Goal: Task Accomplishment & Management: Use online tool/utility

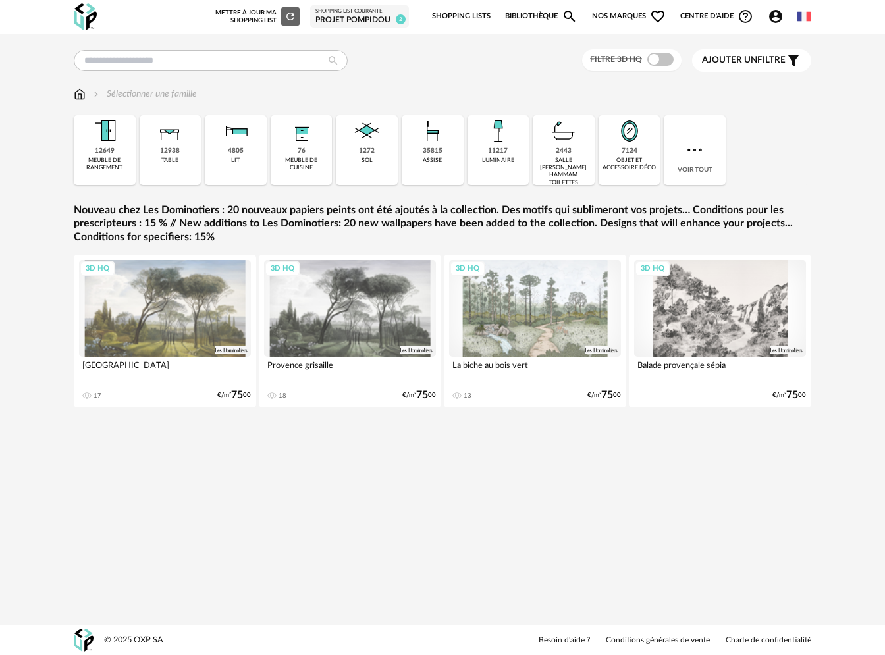
click at [729, 59] on span "Ajouter un" at bounding box center [729, 59] width 55 height 9
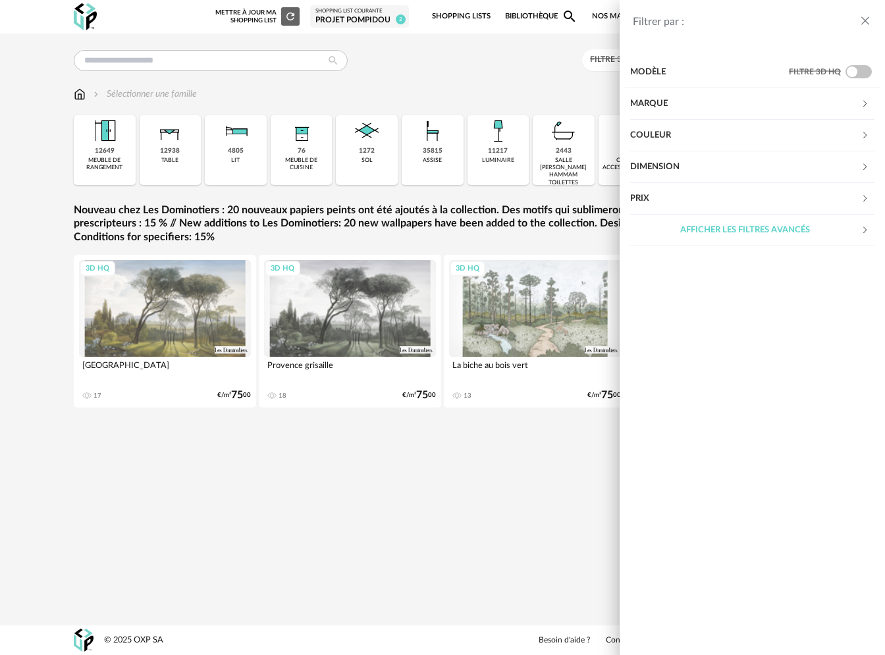
click at [525, 54] on div "Filtrer par : Modèle Filtre 3D HQ Marque &tradition 612 101 Copenhagen 23 366 C…" at bounding box center [442, 327] width 885 height 655
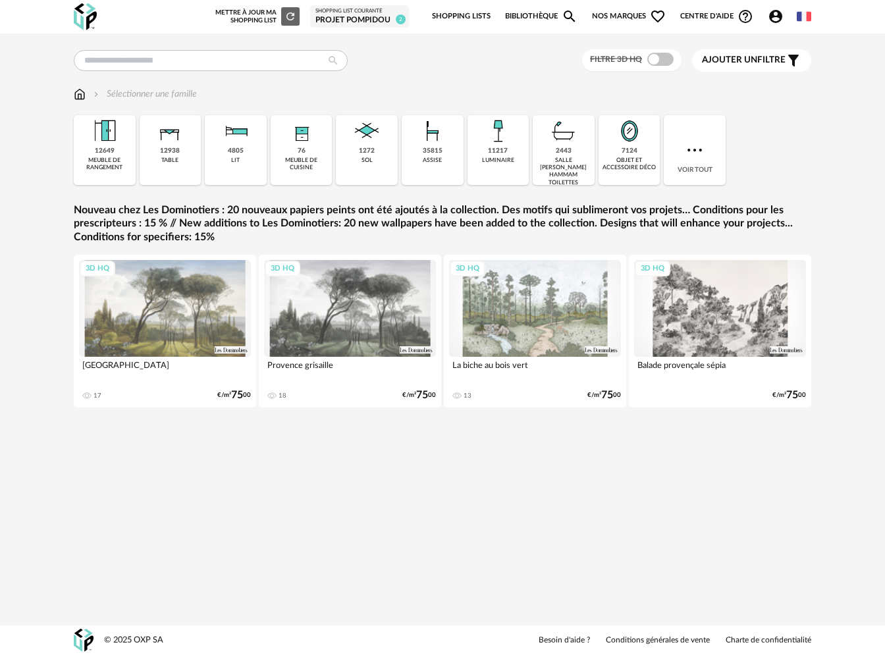
click at [616, 11] on span "Nos marques Heart Outline icon" at bounding box center [629, 17] width 74 height 28
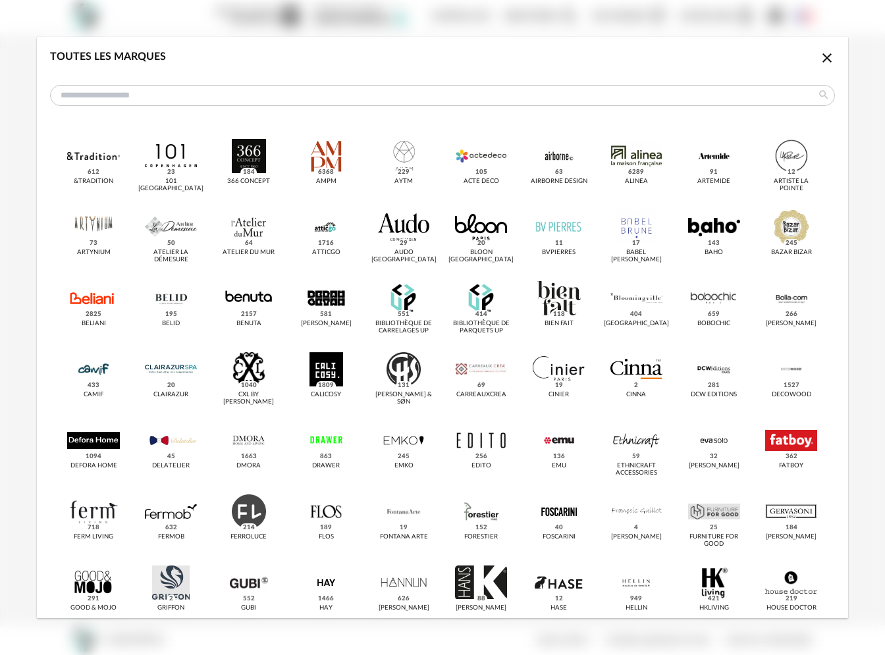
click at [616, 11] on div "Toutes les marques Close icon &tradition 612 101 Copenhagen 23 366 Concept 184 …" at bounding box center [442, 327] width 885 height 655
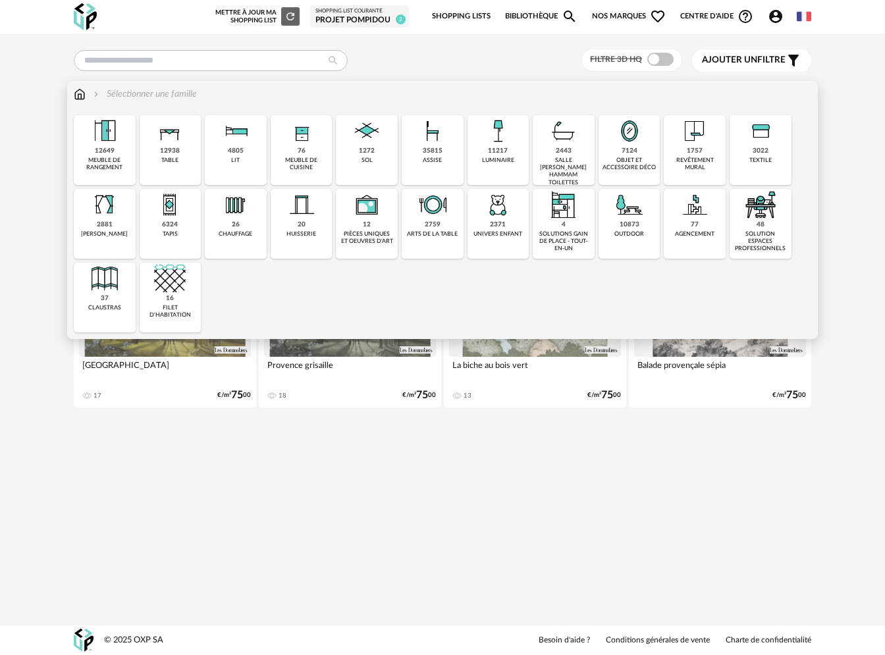
drag, startPoint x: 78, startPoint y: 97, endPoint x: 90, endPoint y: 93, distance: 12.1
click at [78, 97] on img at bounding box center [80, 94] width 12 height 13
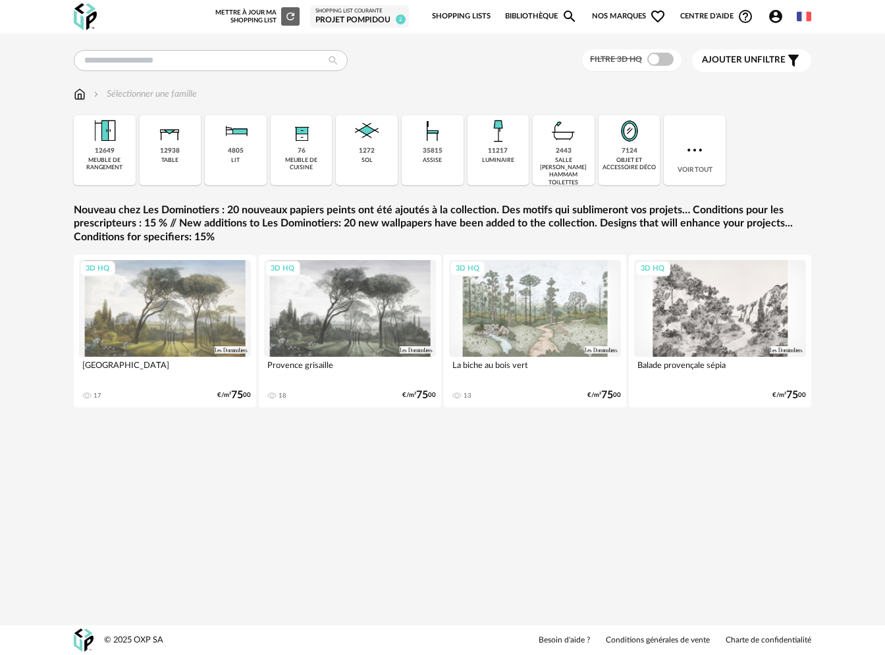
click at [612, 15] on span "Nos marques Heart Outline icon" at bounding box center [629, 17] width 74 height 28
click at [631, 18] on span "Nos marques Heart Outline icon" at bounding box center [629, 17] width 74 height 28
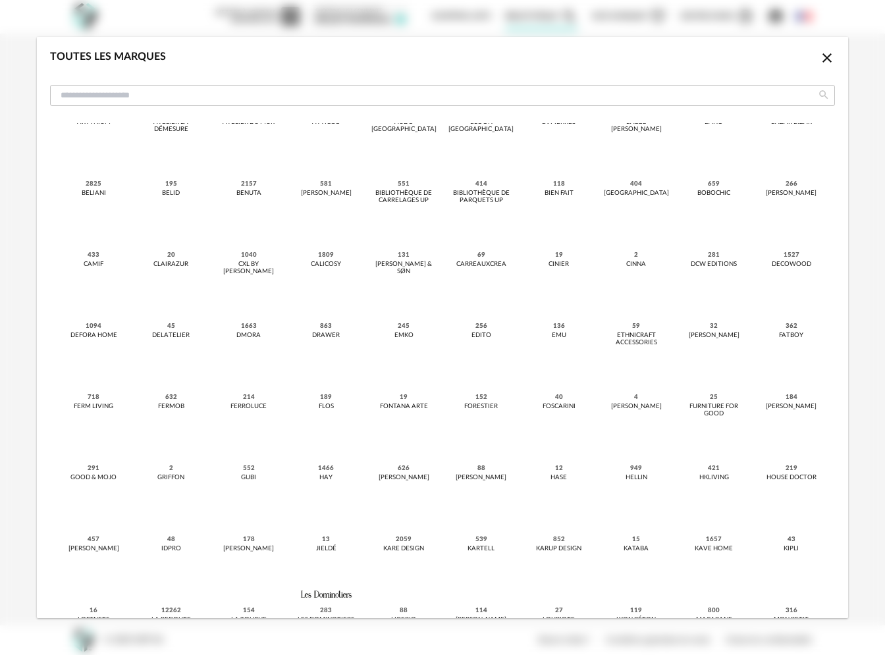
scroll to position [231, 0]
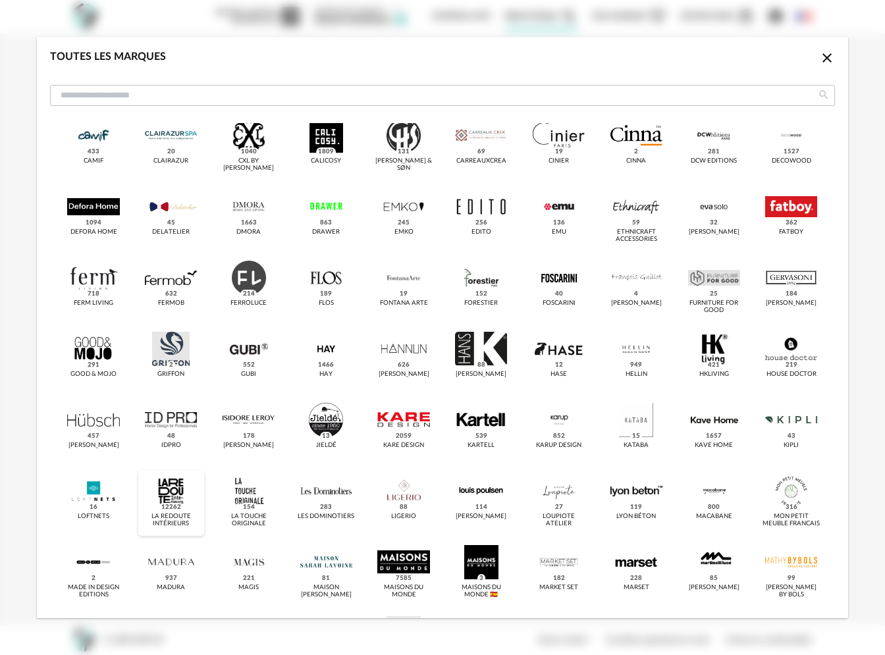
click at [177, 487] on div "dialog" at bounding box center [171, 491] width 52 height 34
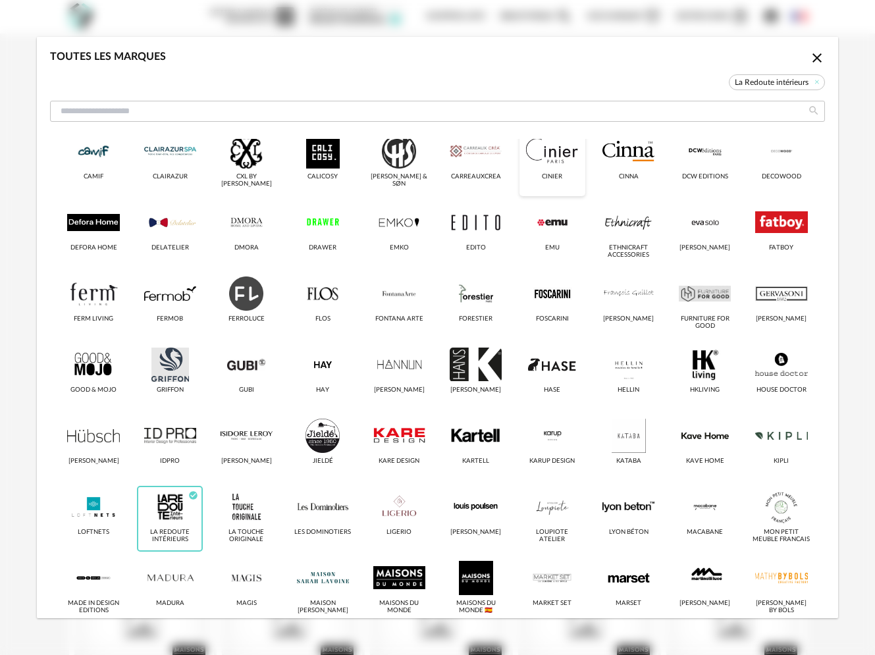
scroll to position [250, 0]
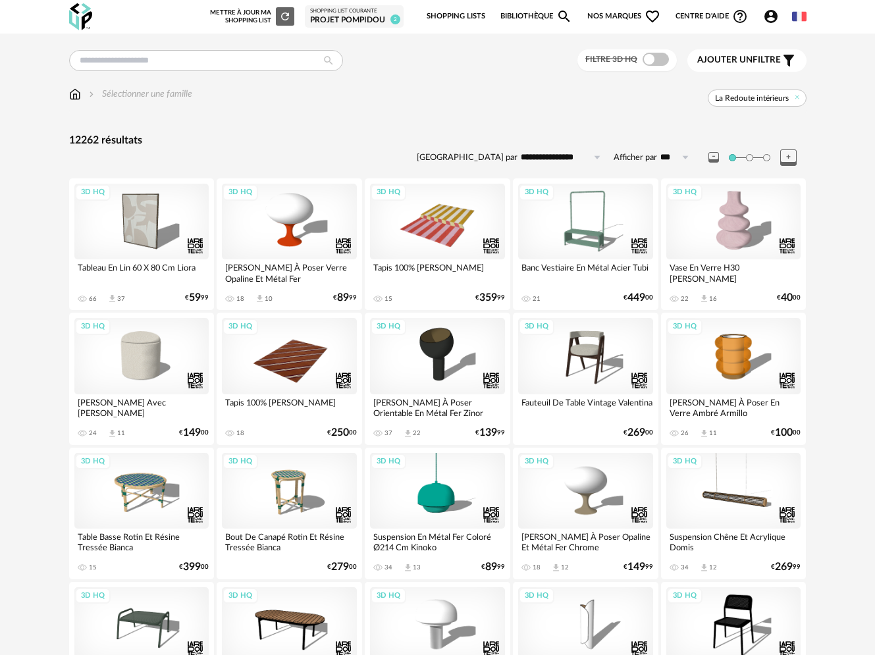
click at [631, 14] on span "Nos marques Heart Outline icon" at bounding box center [624, 17] width 74 height 28
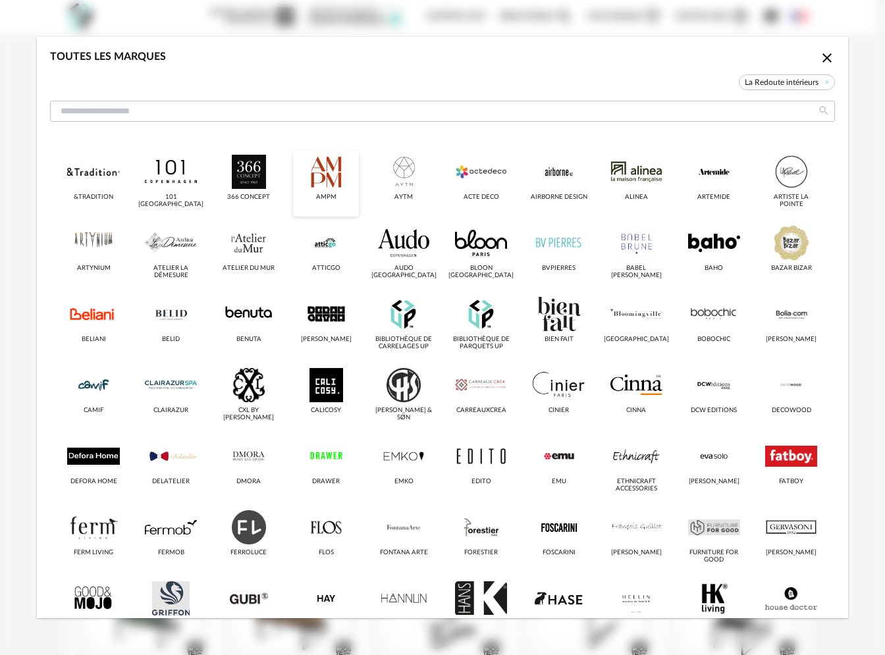
click at [313, 176] on div "dialog" at bounding box center [326, 172] width 52 height 34
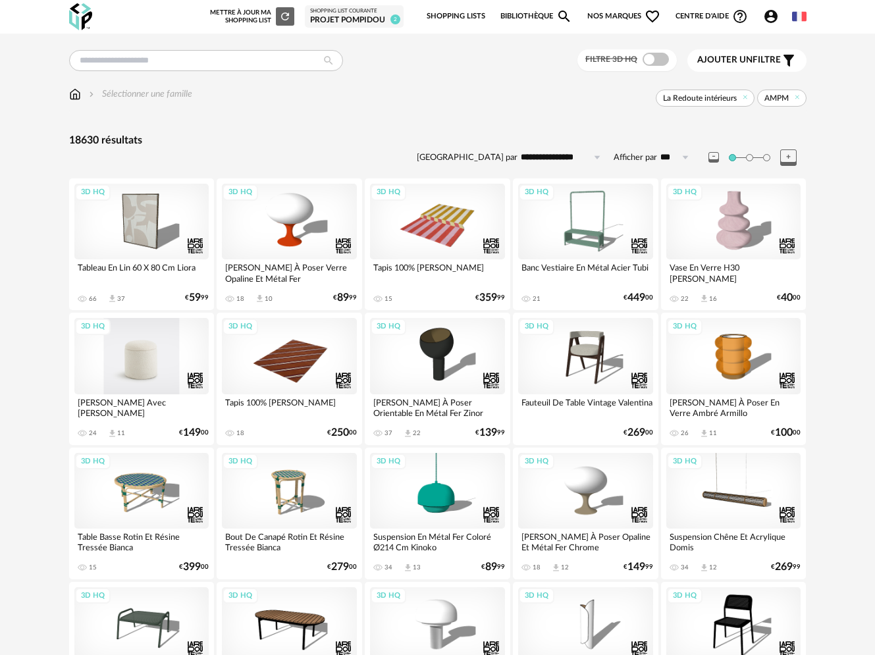
click at [140, 350] on div "3D HQ" at bounding box center [141, 356] width 135 height 76
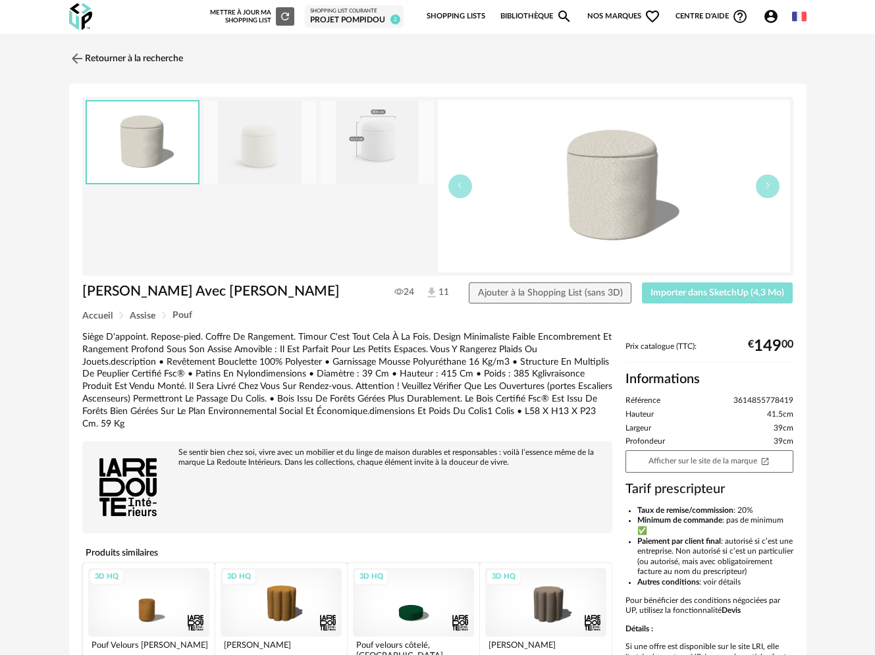
click at [709, 288] on span "Importer dans SketchUp (4,3 Mo)" at bounding box center [718, 292] width 134 height 9
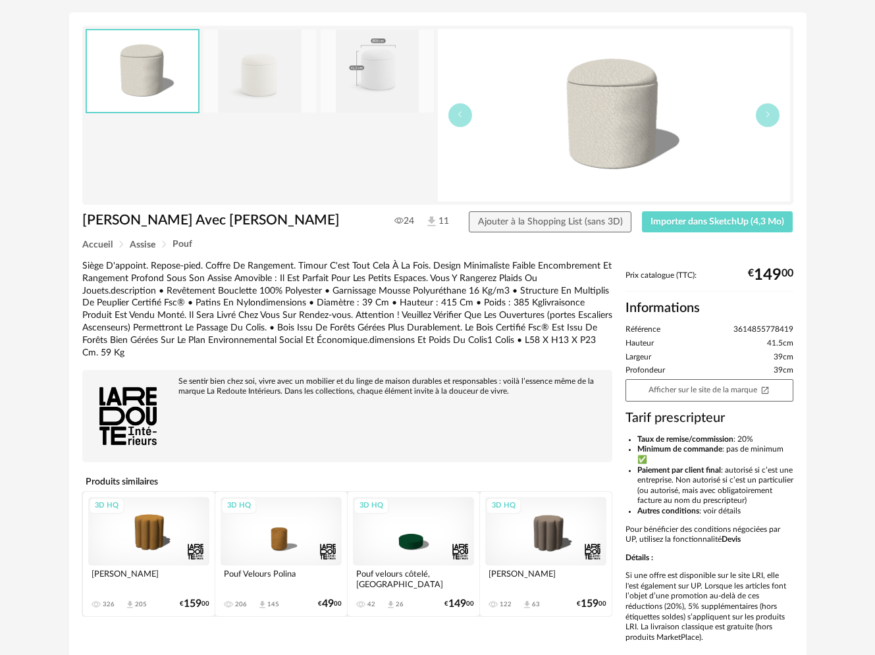
scroll to position [140, 0]
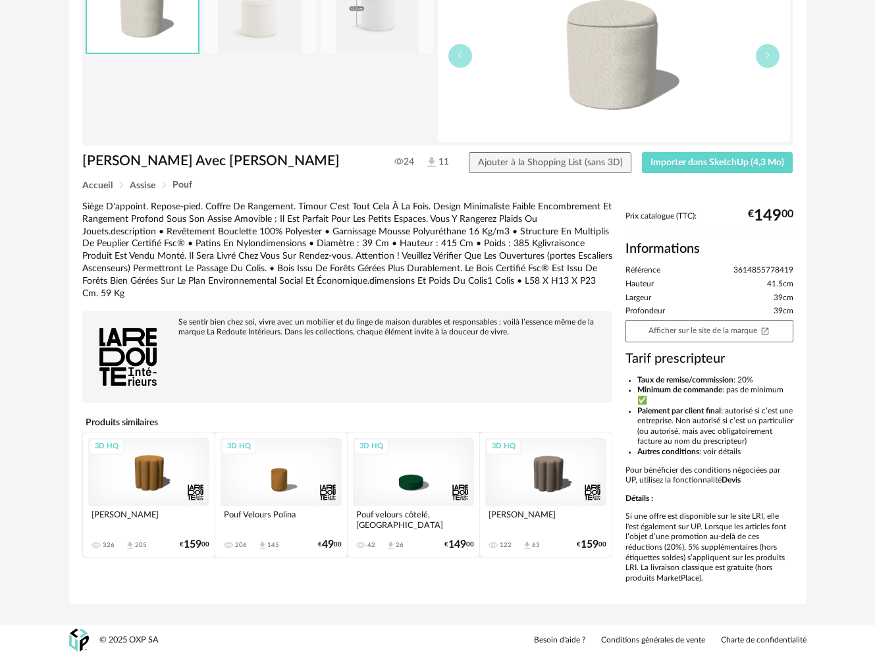
click at [544, 451] on div "3D HQ" at bounding box center [545, 472] width 121 height 68
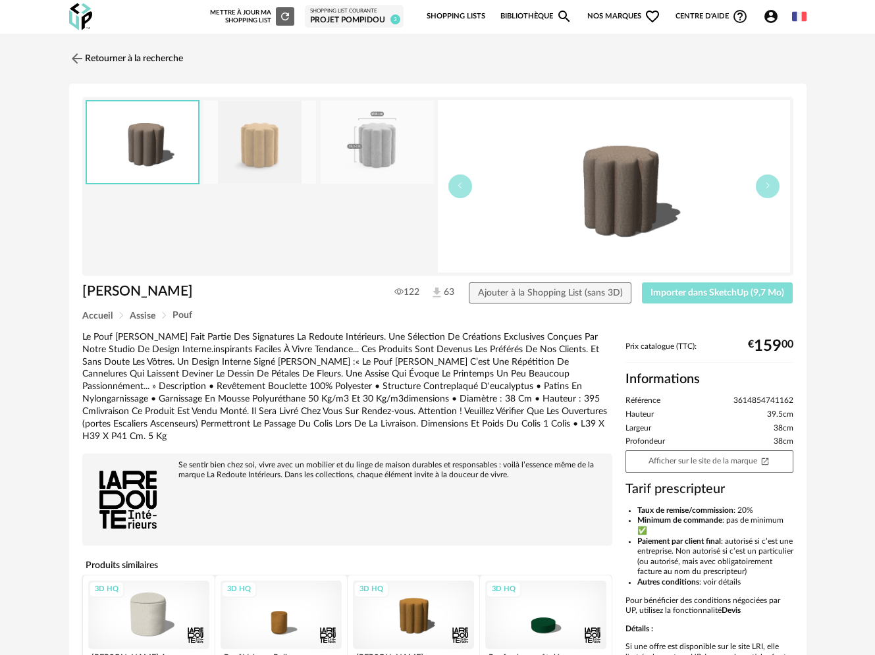
click at [711, 289] on span "Importer dans SketchUp (9,7 Mo)" at bounding box center [718, 292] width 134 height 9
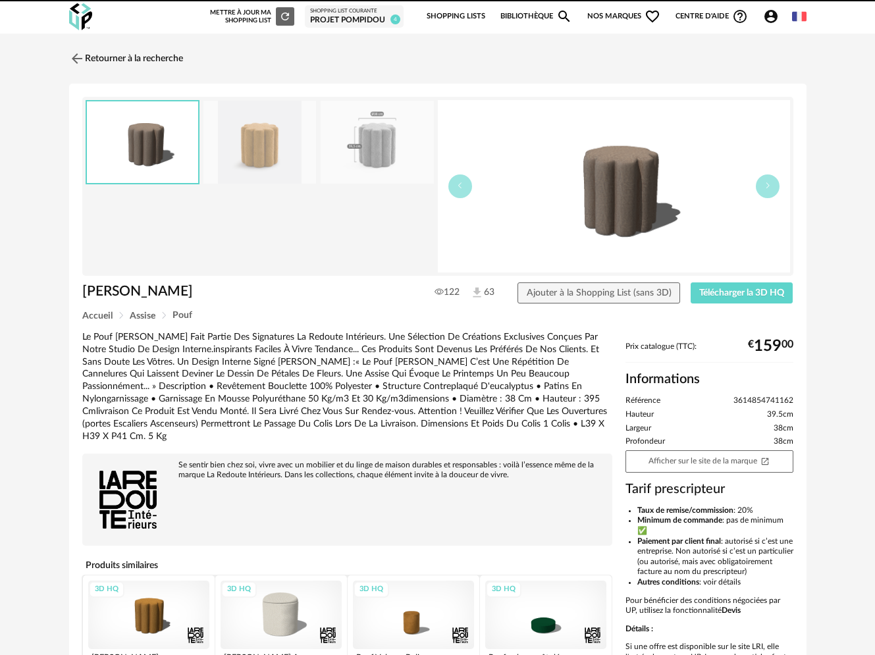
click at [105, 51] on link "Retourner à la recherche" at bounding box center [126, 58] width 114 height 29
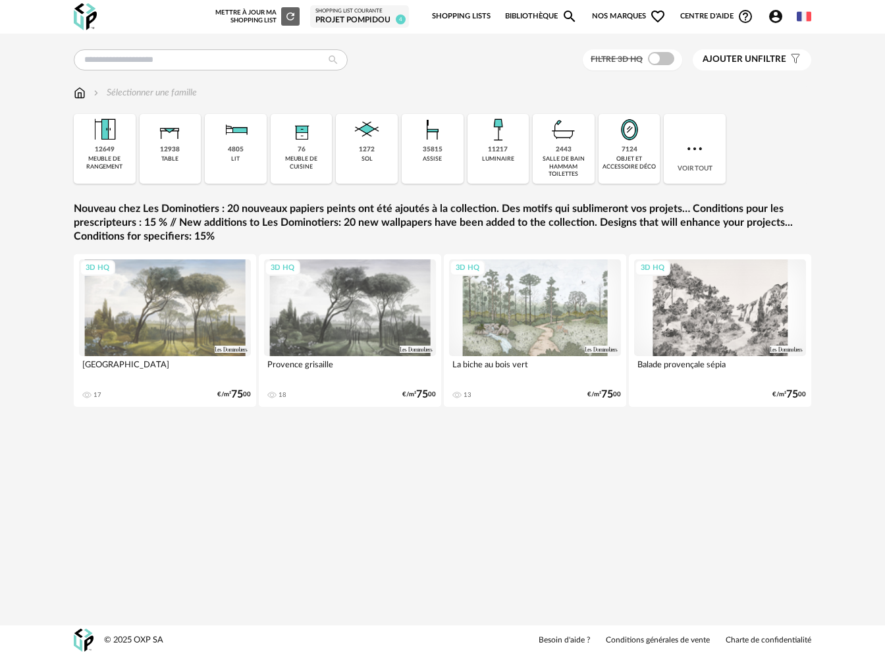
click at [641, 11] on span "Nos marques Heart Outline icon" at bounding box center [629, 17] width 74 height 28
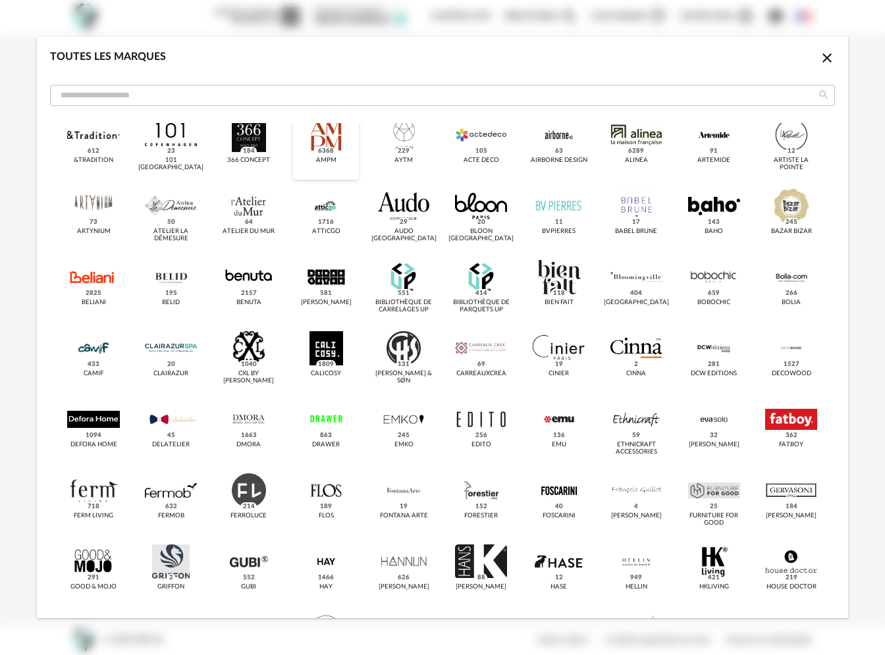
click at [338, 142] on div "dialog" at bounding box center [326, 135] width 52 height 34
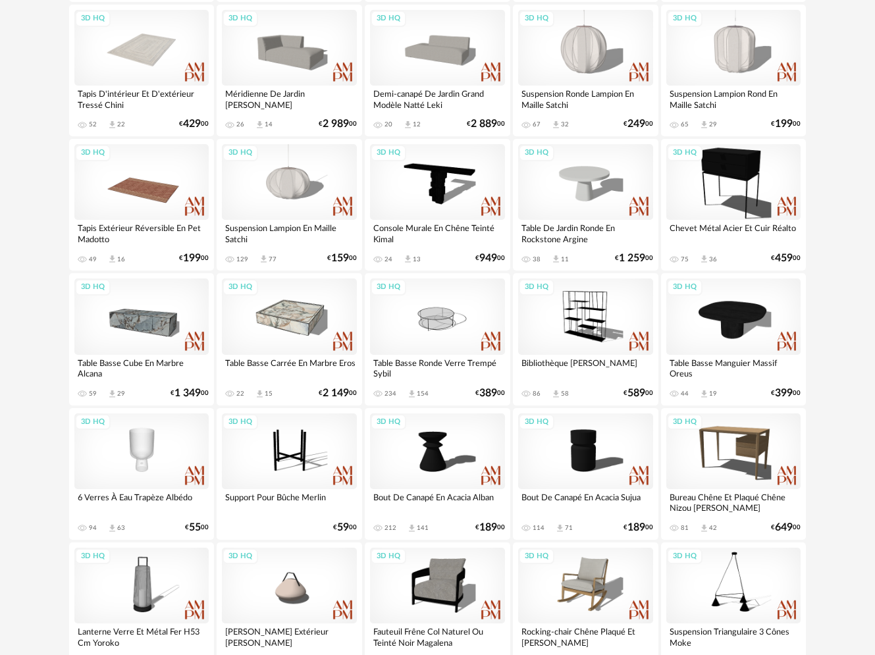
scroll to position [846, 0]
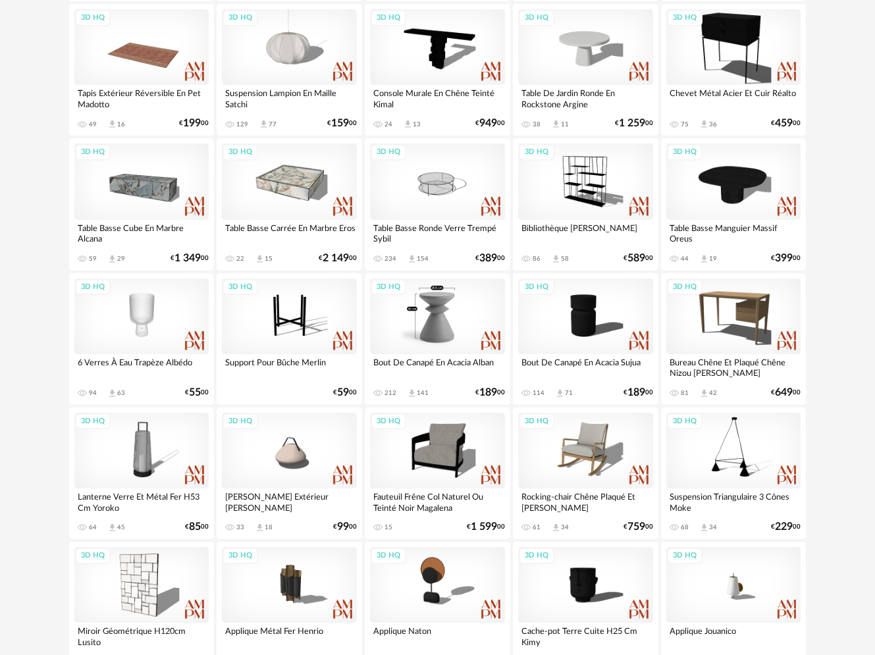
click at [430, 310] on div "3D HQ" at bounding box center [437, 317] width 135 height 76
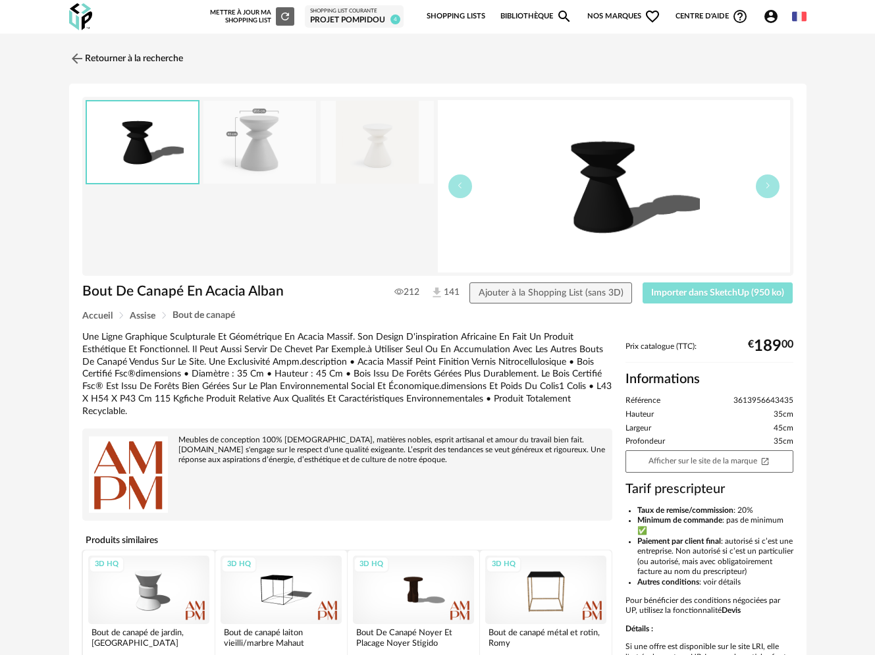
click at [697, 292] on span "Importer dans SketchUp (950 ko)" at bounding box center [717, 292] width 133 height 9
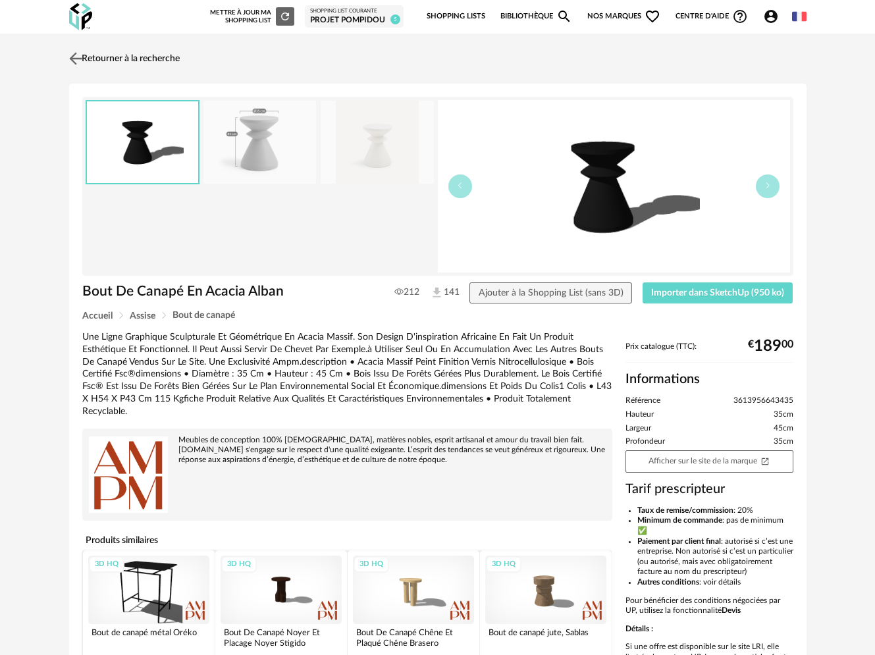
click at [103, 56] on link "Retourner à la recherche" at bounding box center [123, 58] width 114 height 29
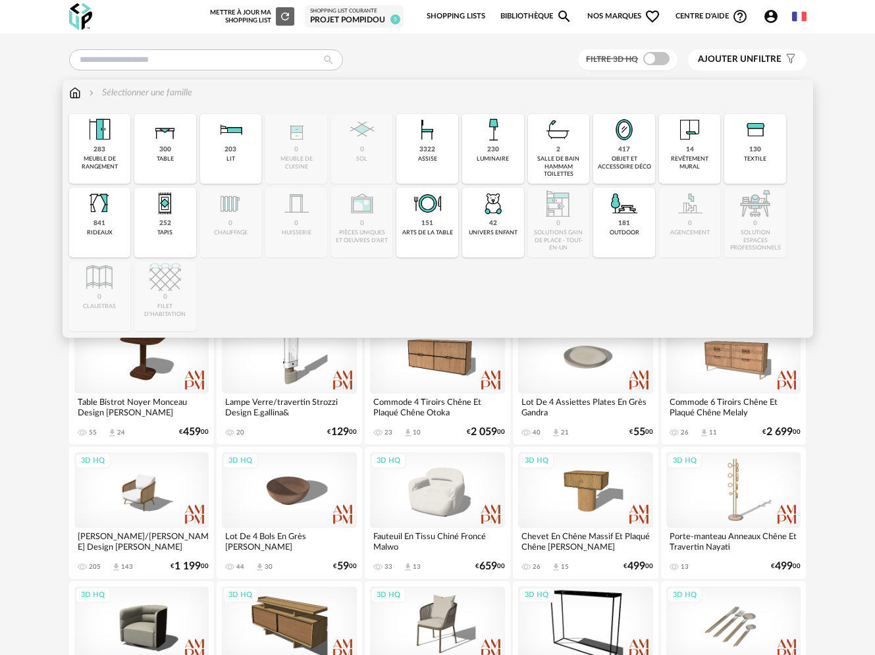
click at [73, 92] on img at bounding box center [75, 92] width 12 height 13
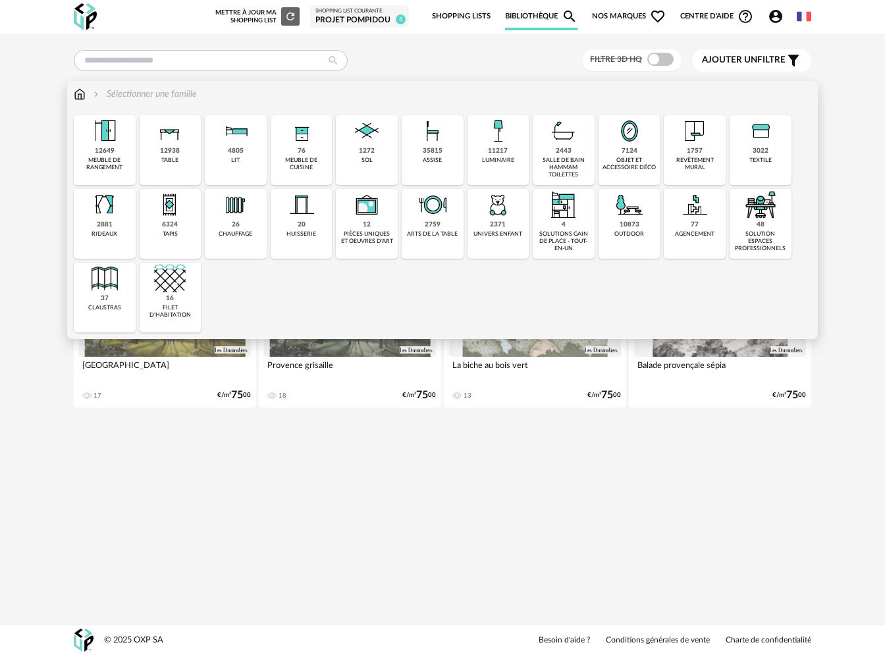
click at [189, 222] on div "6324 tapis" at bounding box center [171, 224] width 62 height 70
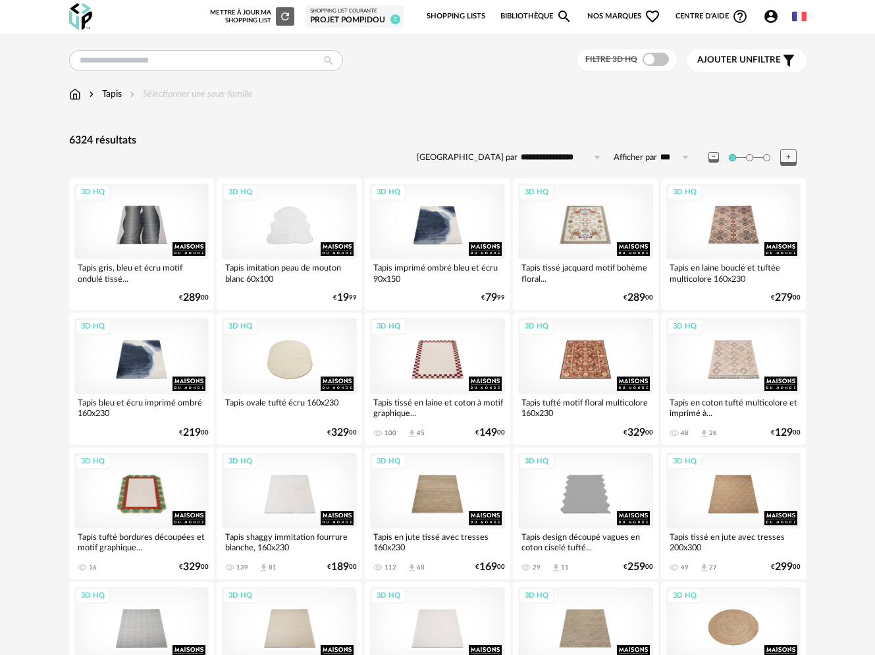
click at [624, 16] on span "Nos marques Heart Outline icon" at bounding box center [624, 17] width 74 height 28
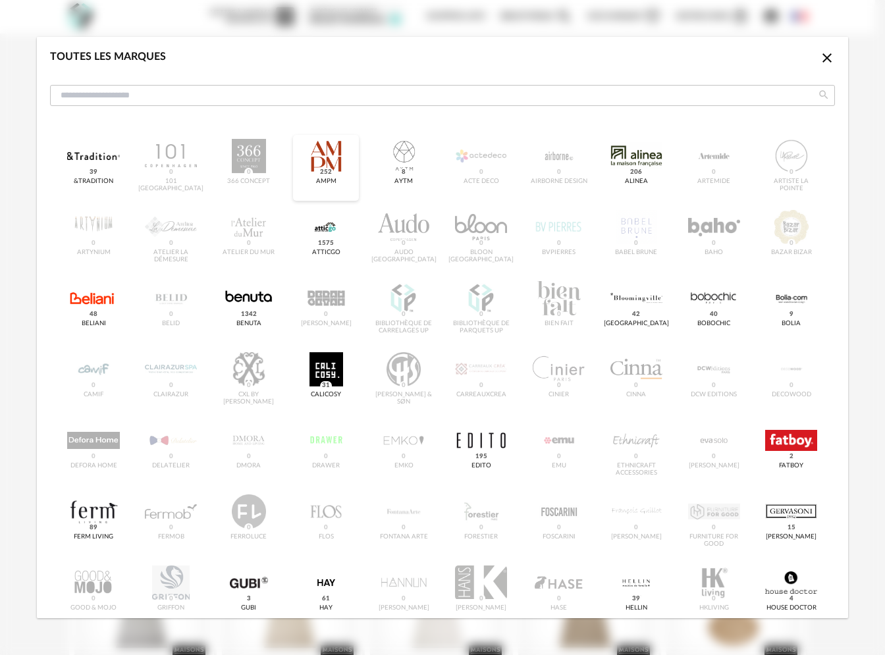
click at [332, 168] on div "dialog" at bounding box center [326, 156] width 52 height 34
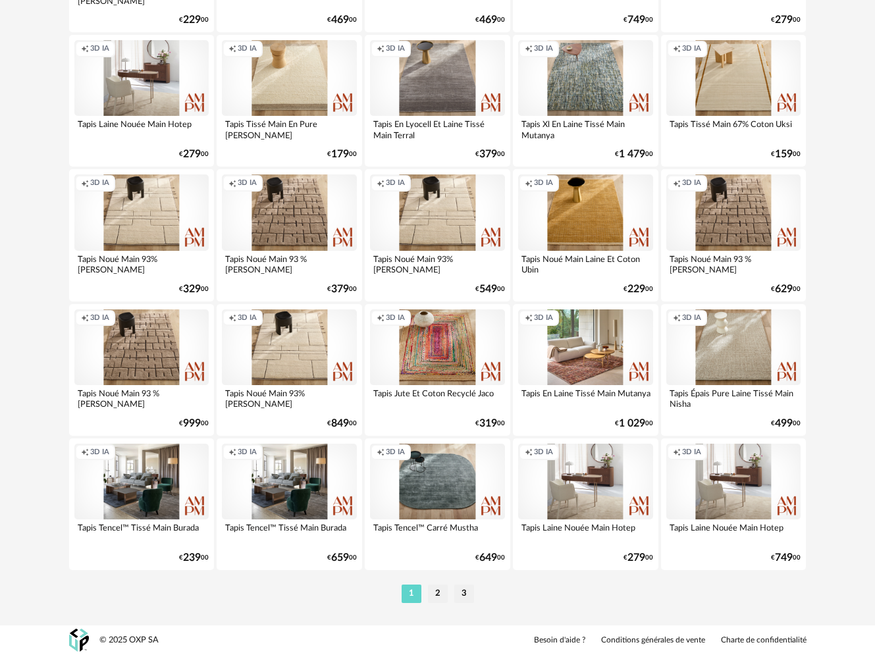
scroll to position [2295, 0]
click at [436, 593] on li "2" at bounding box center [438, 594] width 20 height 18
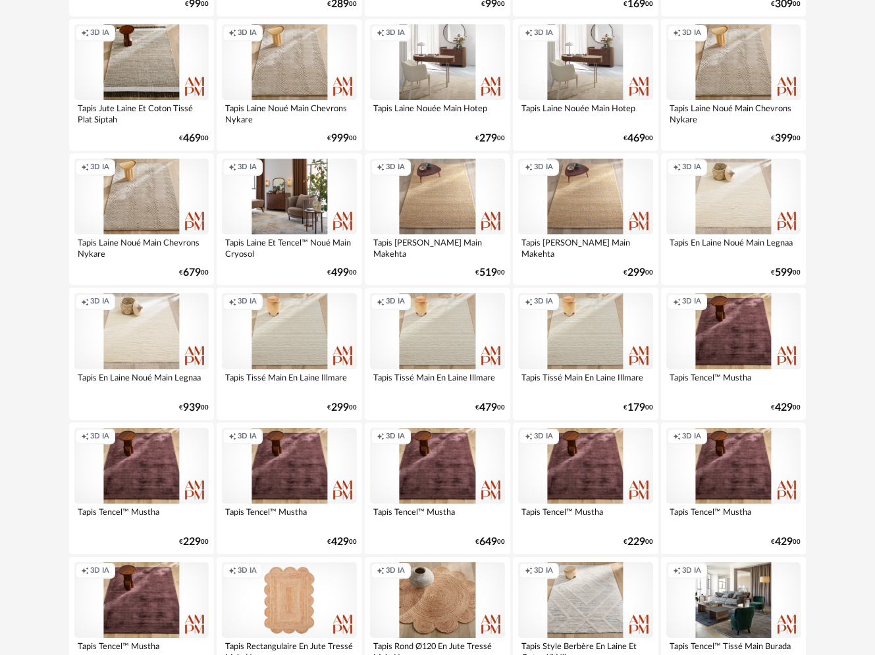
scroll to position [2295, 0]
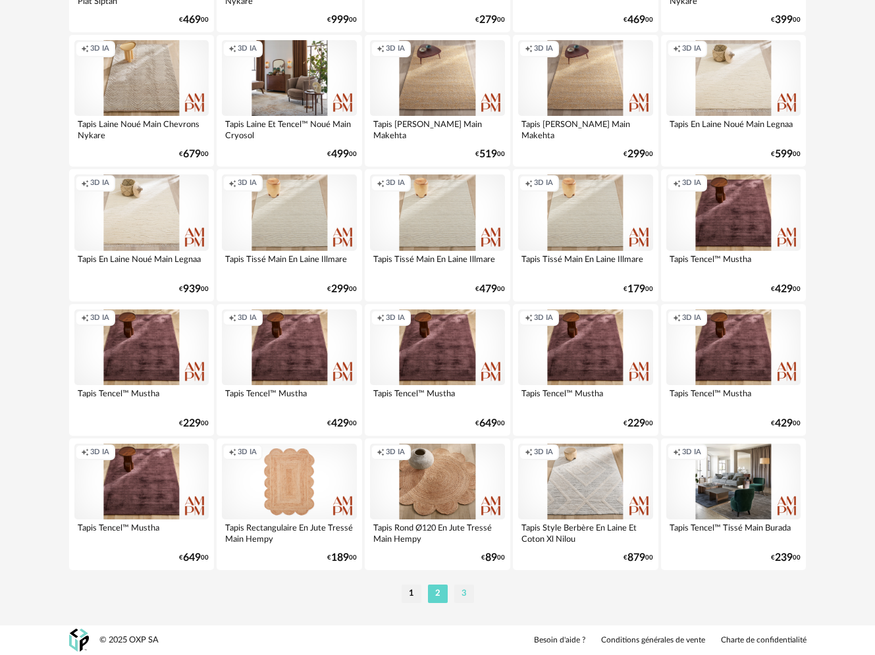
click at [466, 589] on li "3" at bounding box center [464, 594] width 20 height 18
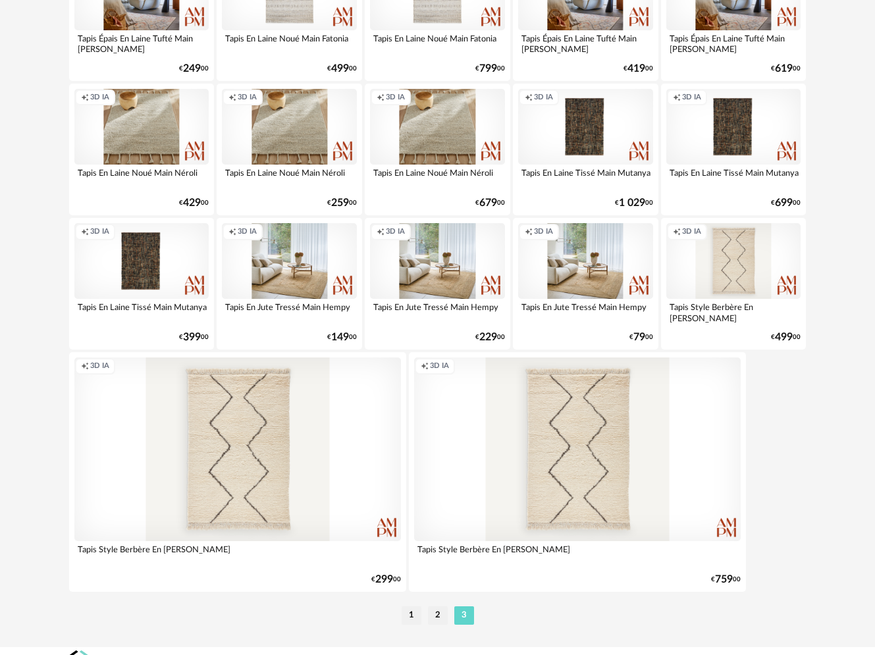
scroll to position [1193, 0]
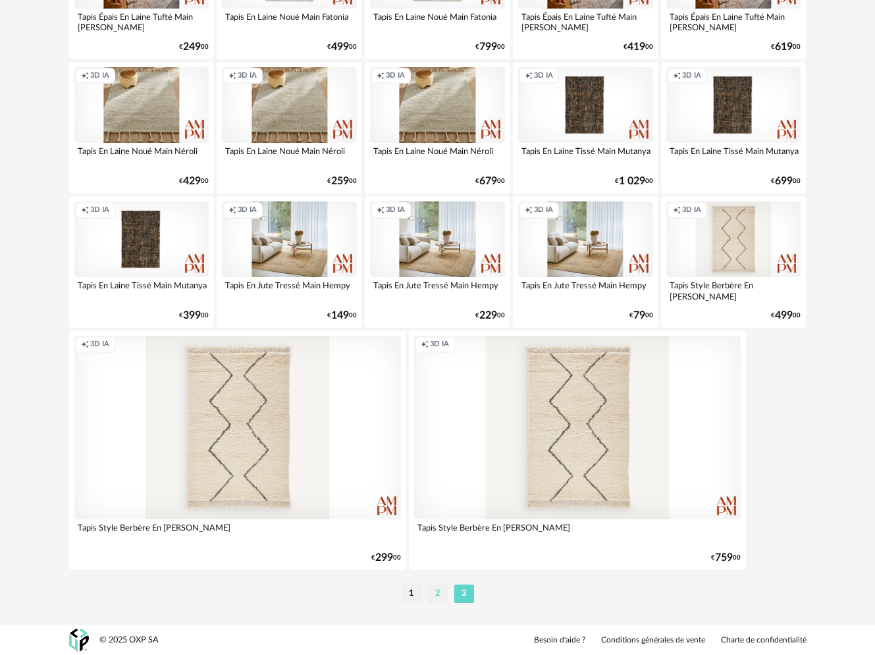
click at [437, 593] on li "2" at bounding box center [438, 594] width 20 height 18
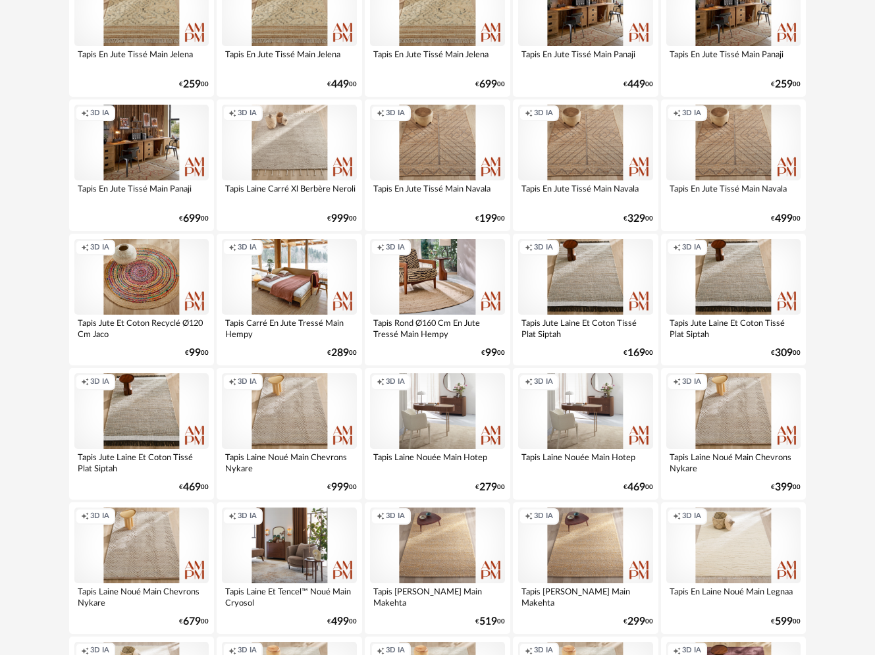
scroll to position [1883, 0]
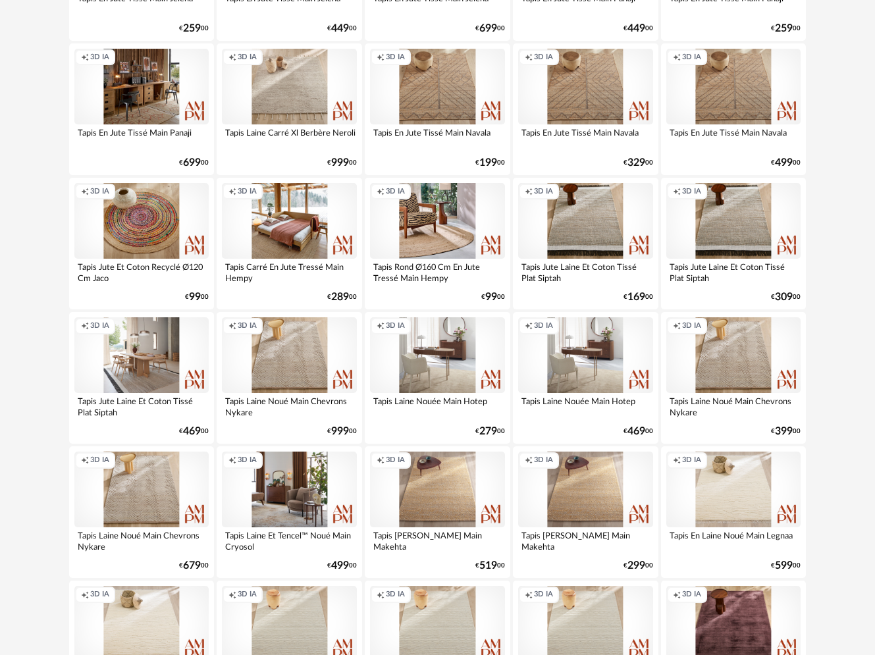
click at [121, 369] on div "Creation icon 3D IA" at bounding box center [141, 355] width 135 height 76
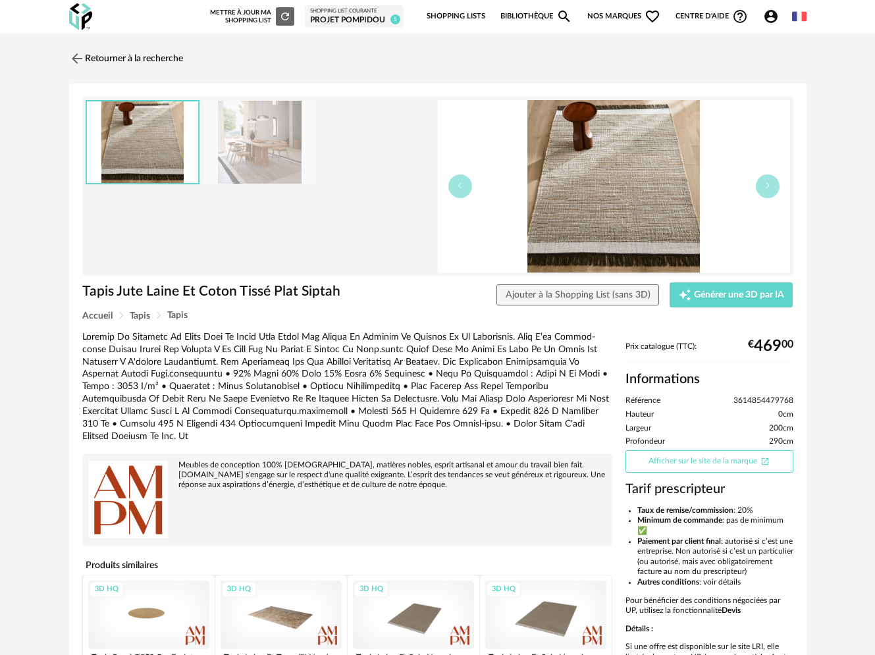
click at [701, 464] on link "Afficher sur le site de la marque Open In New icon" at bounding box center [710, 461] width 168 height 22
click at [707, 460] on link "Afficher sur le site de la marque Open In New icon" at bounding box center [710, 461] width 168 height 22
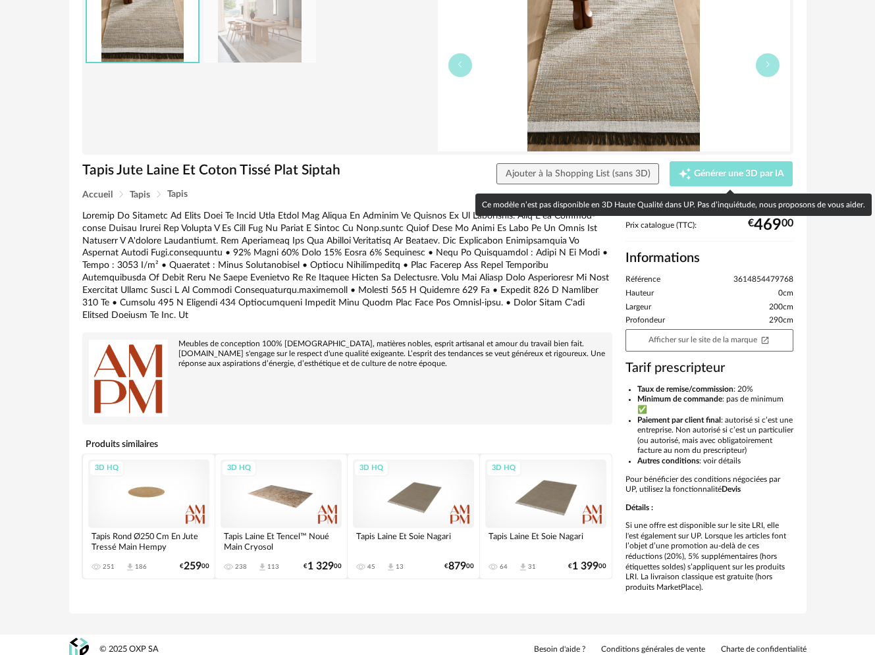
click at [726, 176] on span "Générer une 3D par IA" at bounding box center [739, 173] width 90 height 9
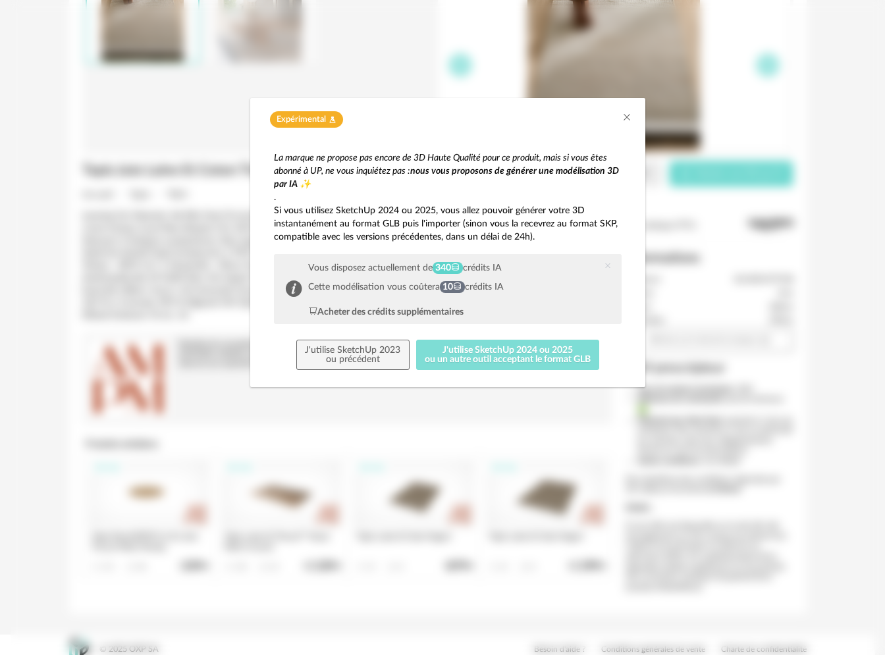
click at [450, 348] on button "J'utilise SketchUp 2024 ou 2025 ou un autre outil acceptant le format GLB" at bounding box center [508, 355] width 184 height 30
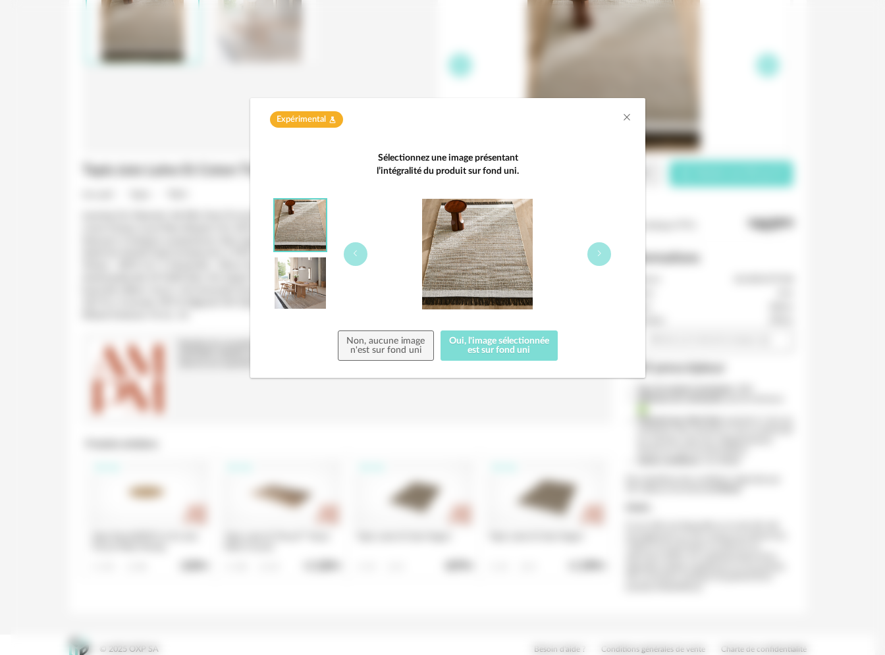
click at [450, 348] on button "Oui, l'image sélectionnée est sur fond uni" at bounding box center [500, 346] width 118 height 30
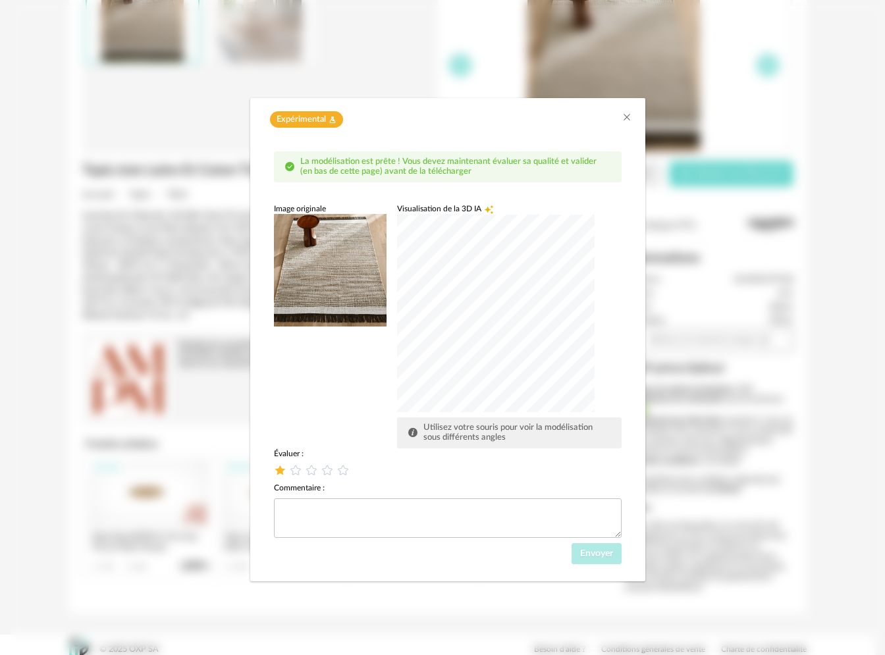
click at [281, 472] on icon "dialog" at bounding box center [280, 470] width 14 height 14
click at [610, 558] on span "Envoyer" at bounding box center [596, 553] width 33 height 9
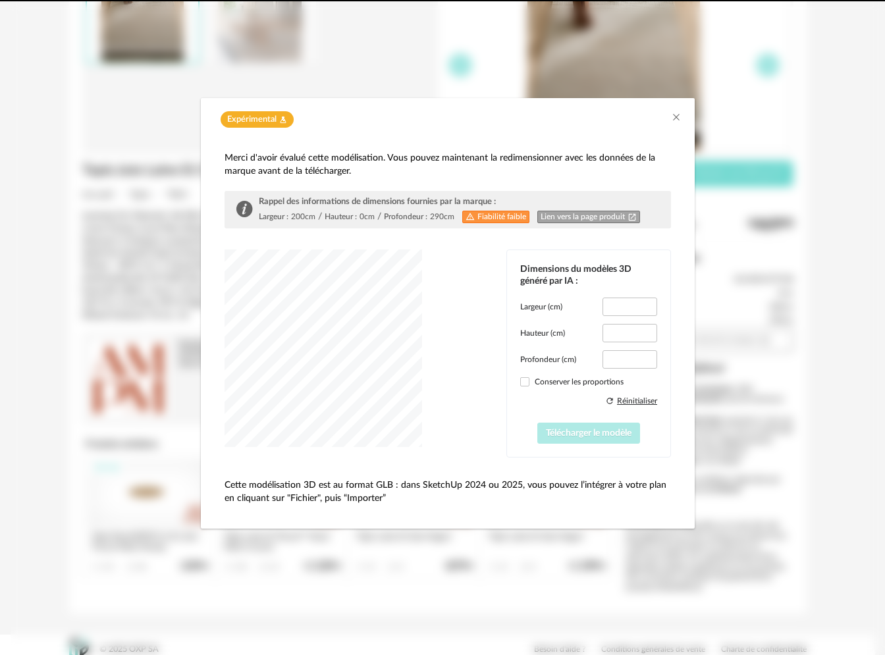
type input "*****"
type input "****"
type input "*****"
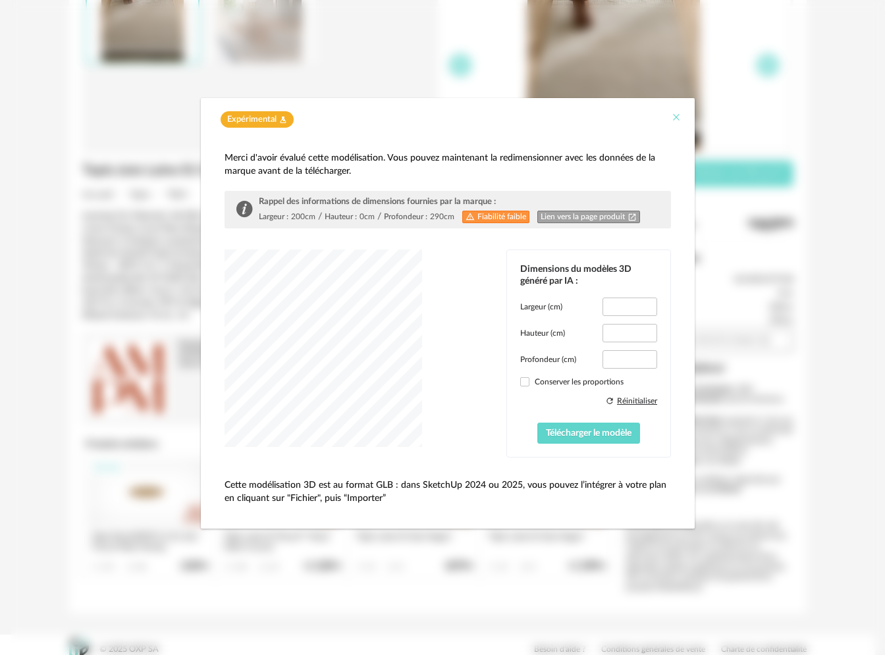
click at [674, 118] on icon "Close" at bounding box center [676, 117] width 11 height 11
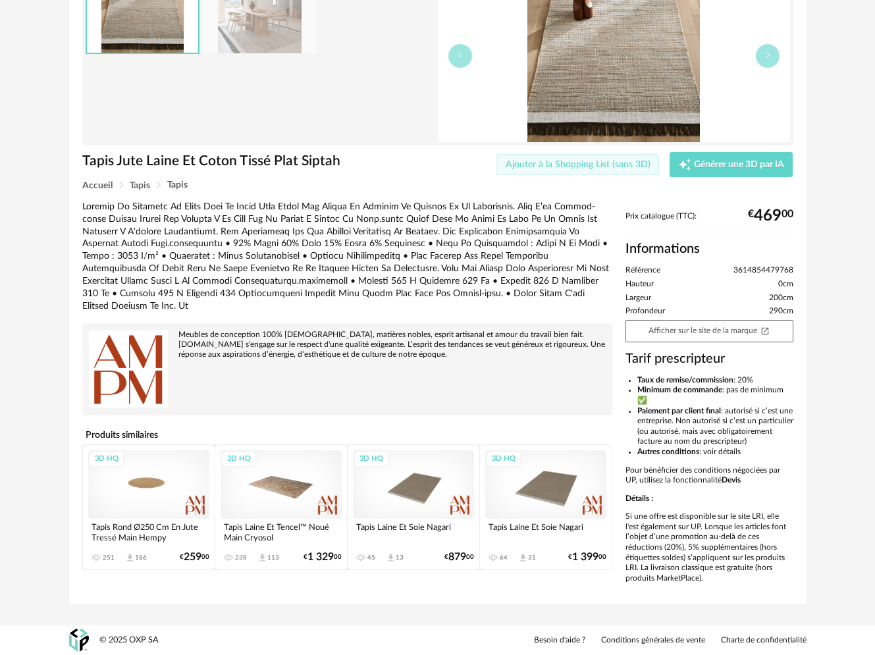
scroll to position [0, 0]
